Goal: Transaction & Acquisition: Purchase product/service

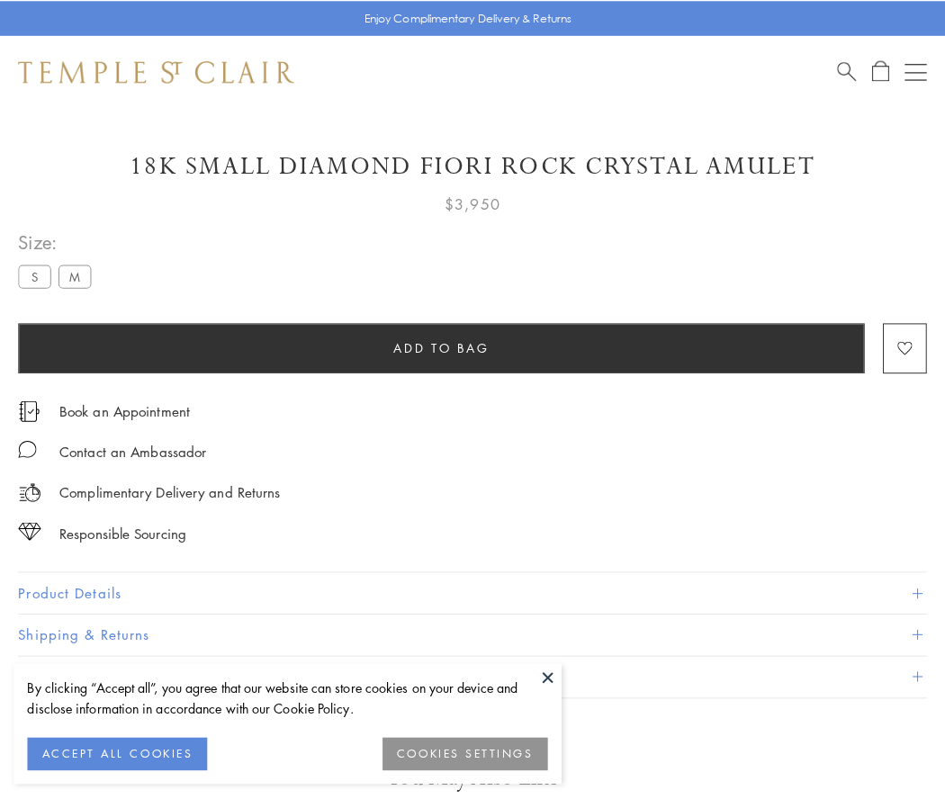
scroll to position [61, 0]
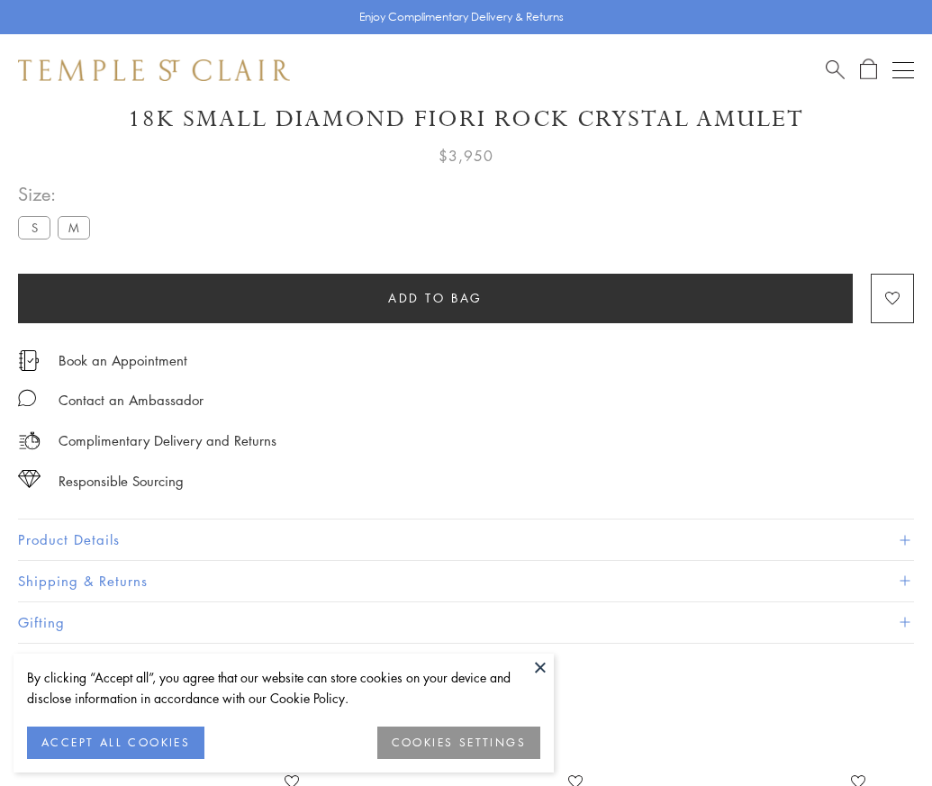
click at [435, 297] on span "Add to bag" at bounding box center [435, 298] width 95 height 20
